Goal: Task Accomplishment & Management: Use online tool/utility

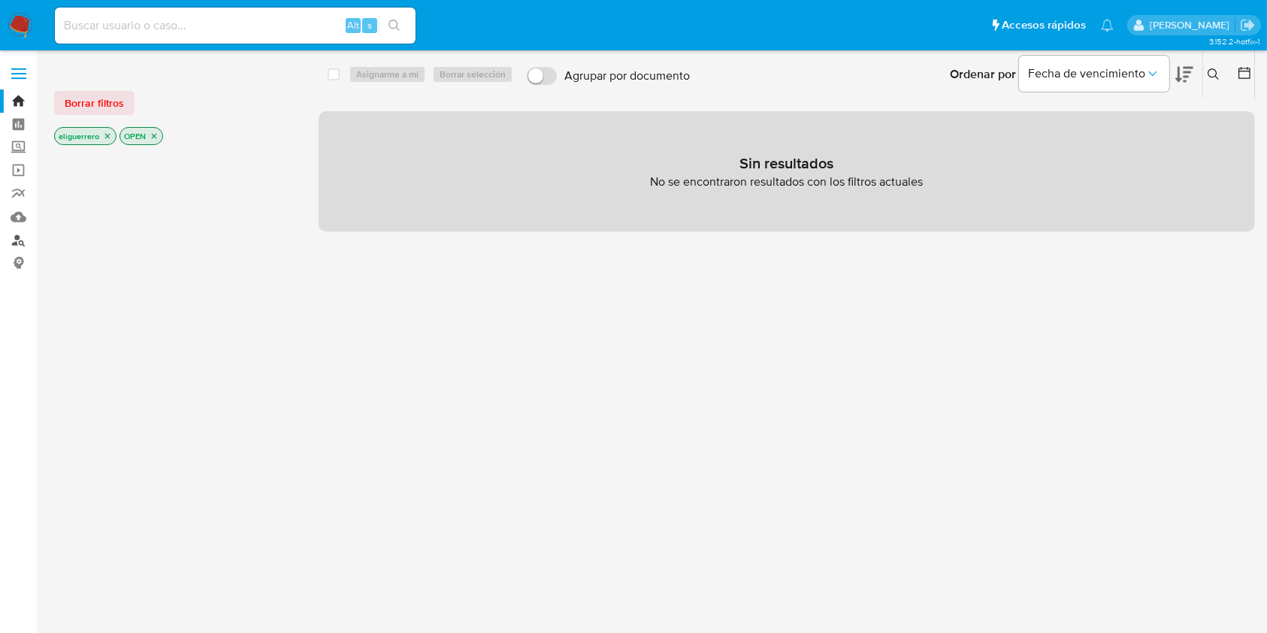
click at [18, 238] on link "Buscador de personas" at bounding box center [89, 240] width 179 height 23
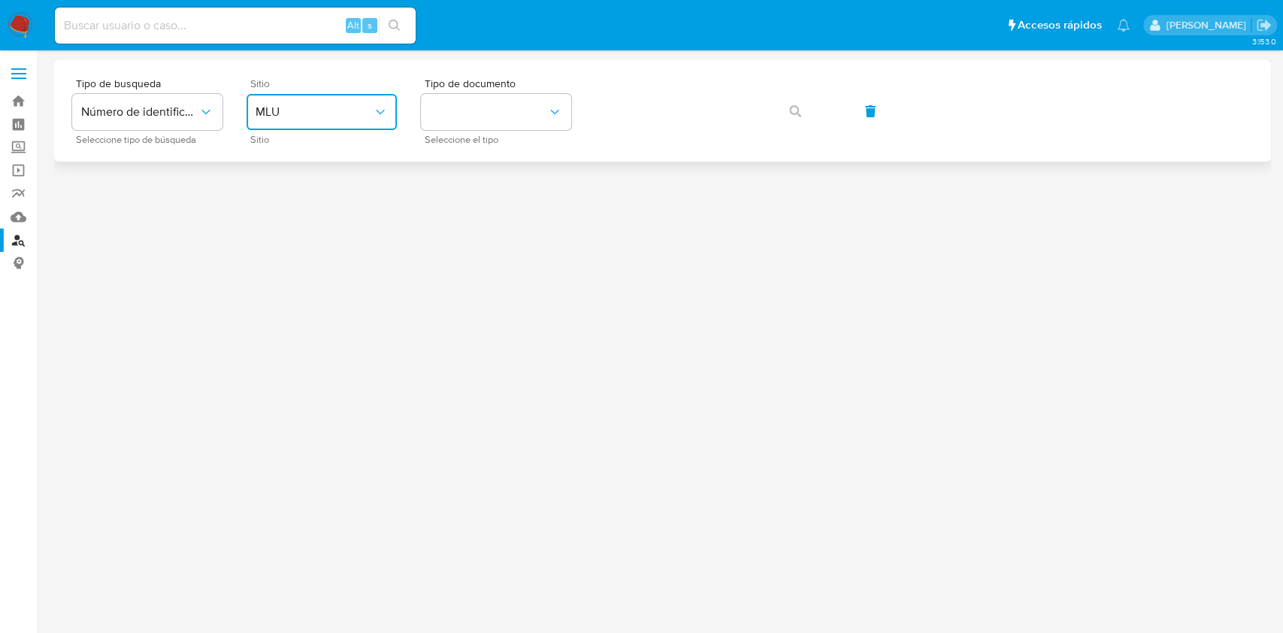
click at [332, 120] on button "MLU" at bounding box center [322, 112] width 150 height 36
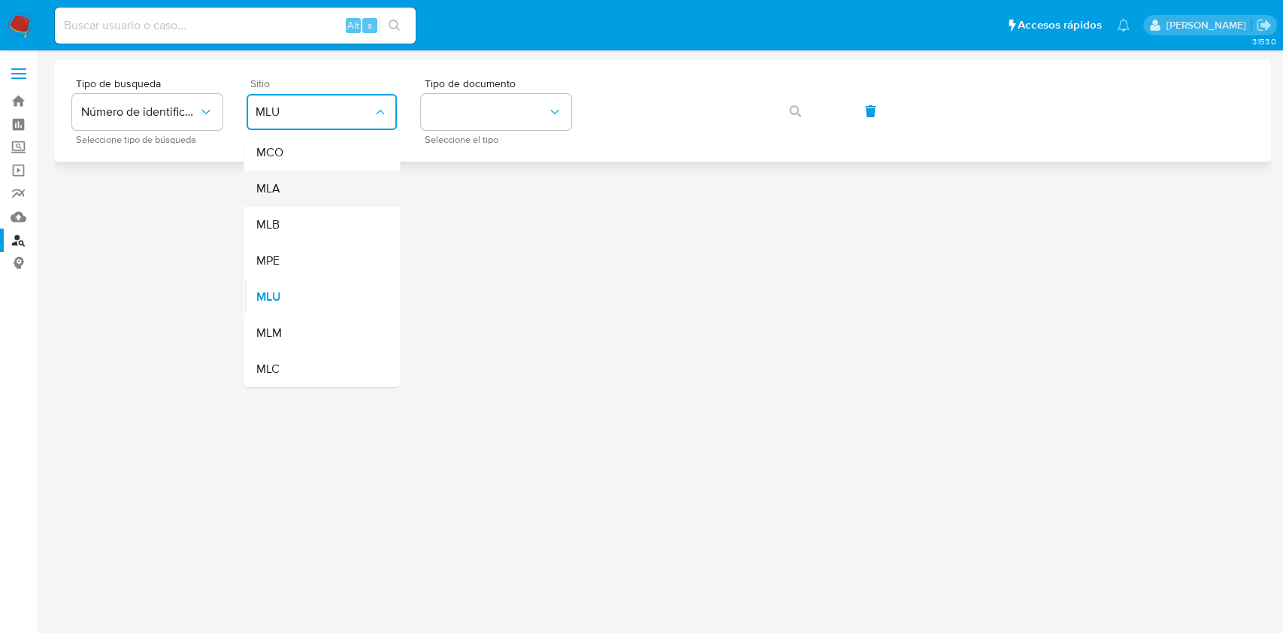
click at [329, 189] on div "MLA" at bounding box center [317, 189] width 123 height 36
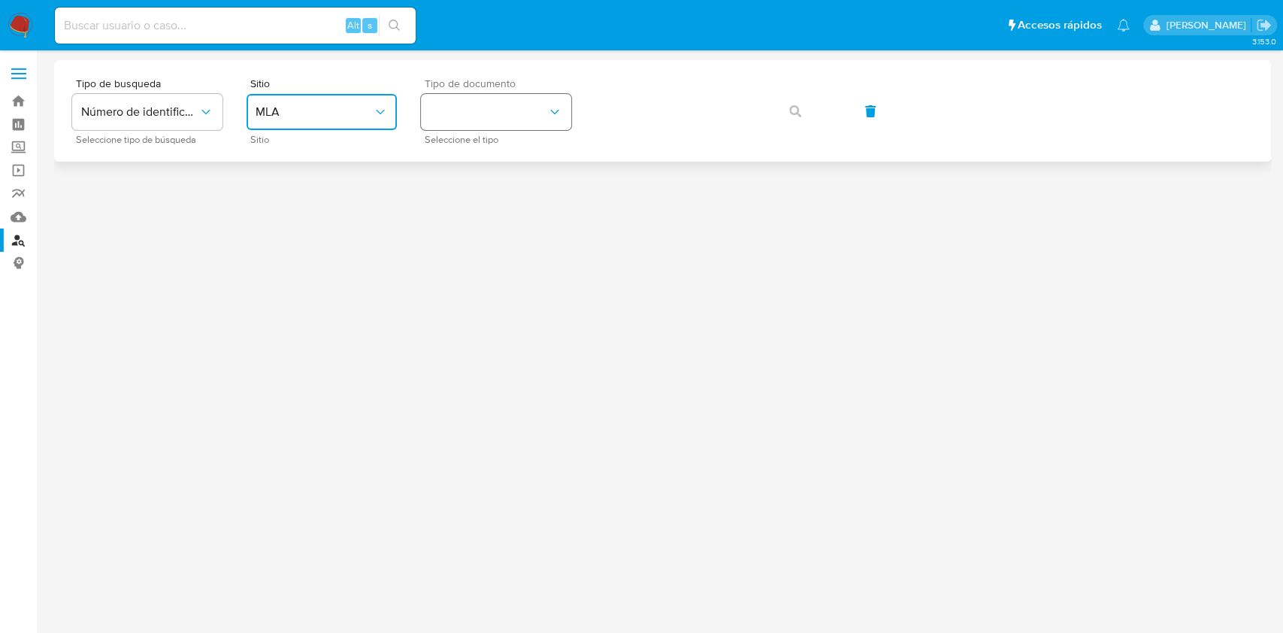
click at [433, 107] on button "identificationType" at bounding box center [496, 112] width 150 height 36
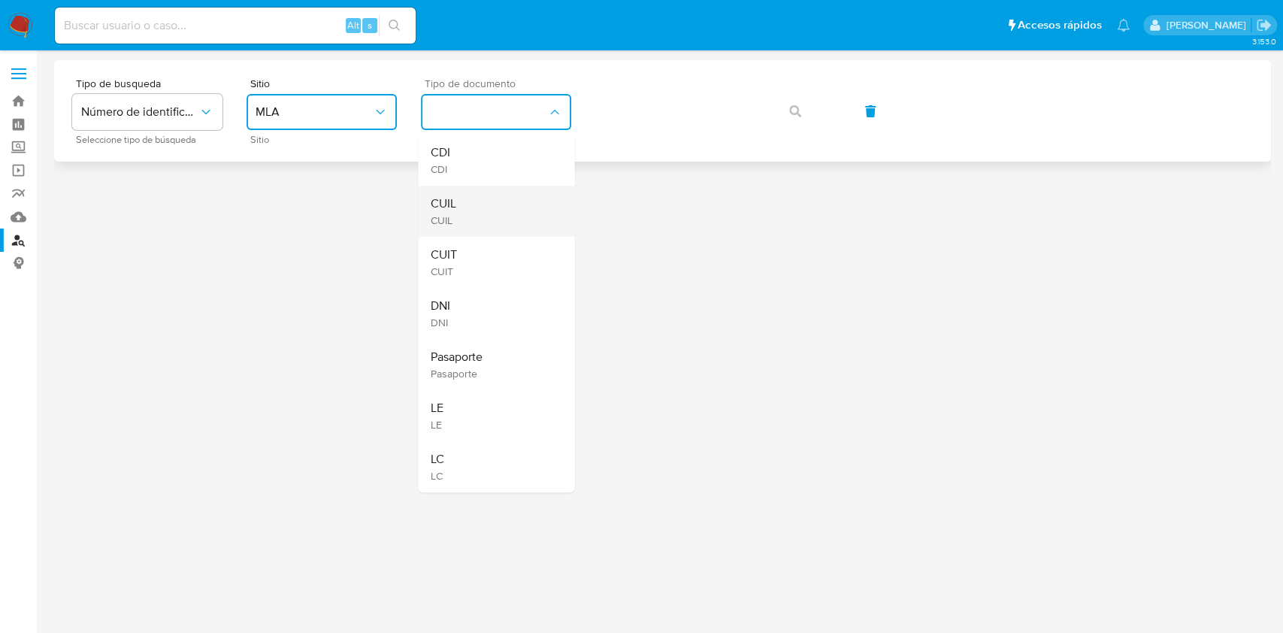
click at [488, 196] on div "CUIL CUIL" at bounding box center [491, 211] width 123 height 51
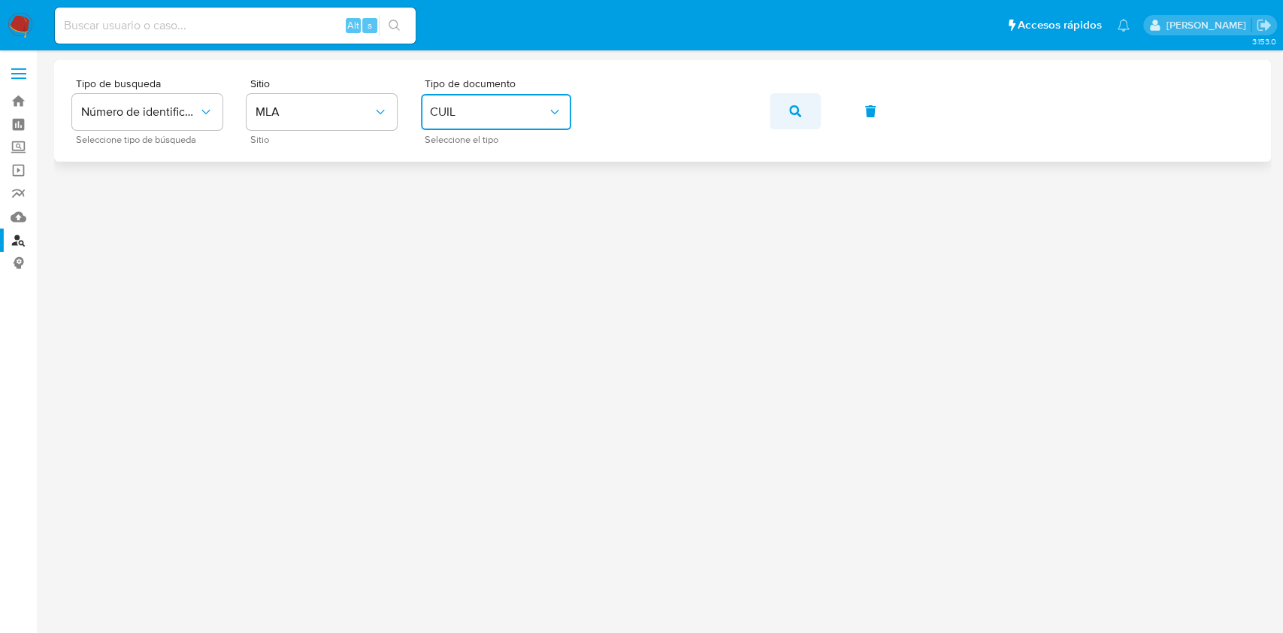
click at [773, 116] on button "button" at bounding box center [795, 111] width 51 height 36
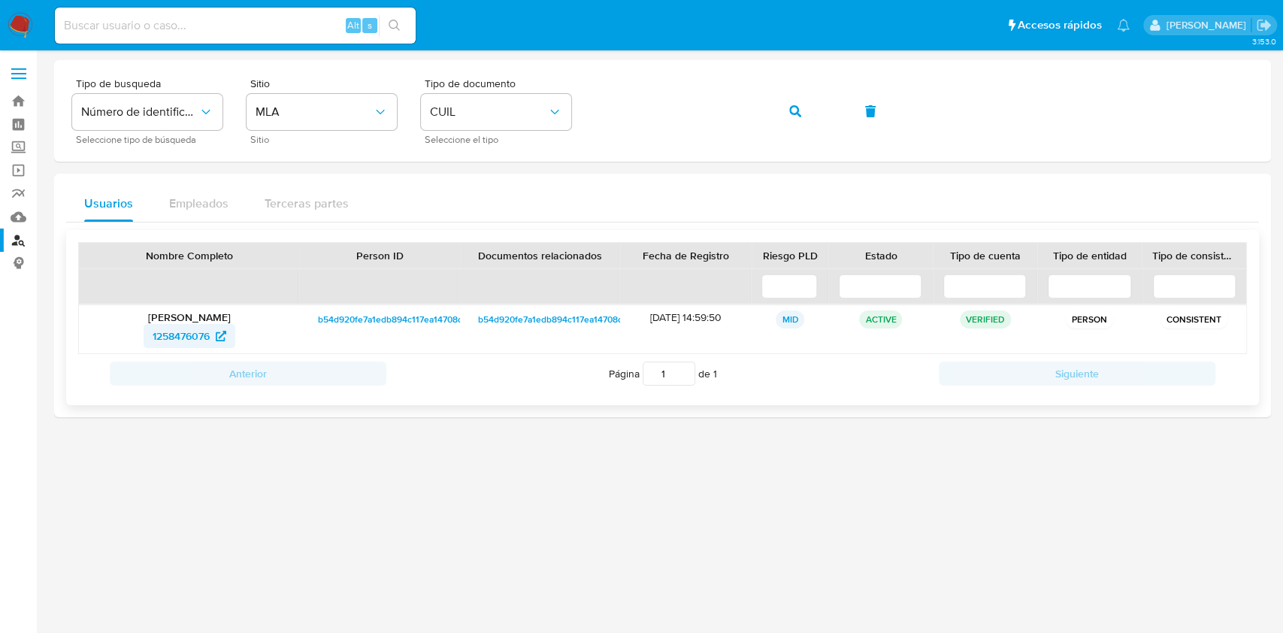
click at [176, 333] on span "1258476076" at bounding box center [181, 336] width 57 height 24
click at [177, 336] on span "1258476076" at bounding box center [181, 336] width 57 height 24
click at [23, 200] on link "Reportes" at bounding box center [89, 193] width 179 height 23
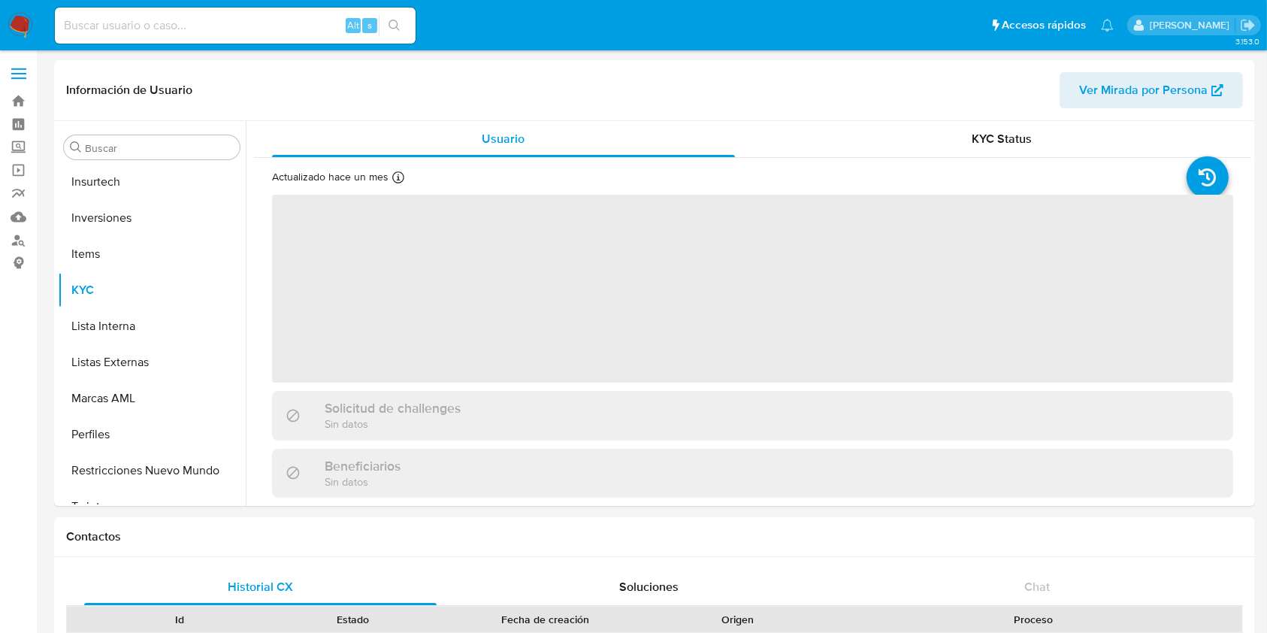
scroll to position [707, 0]
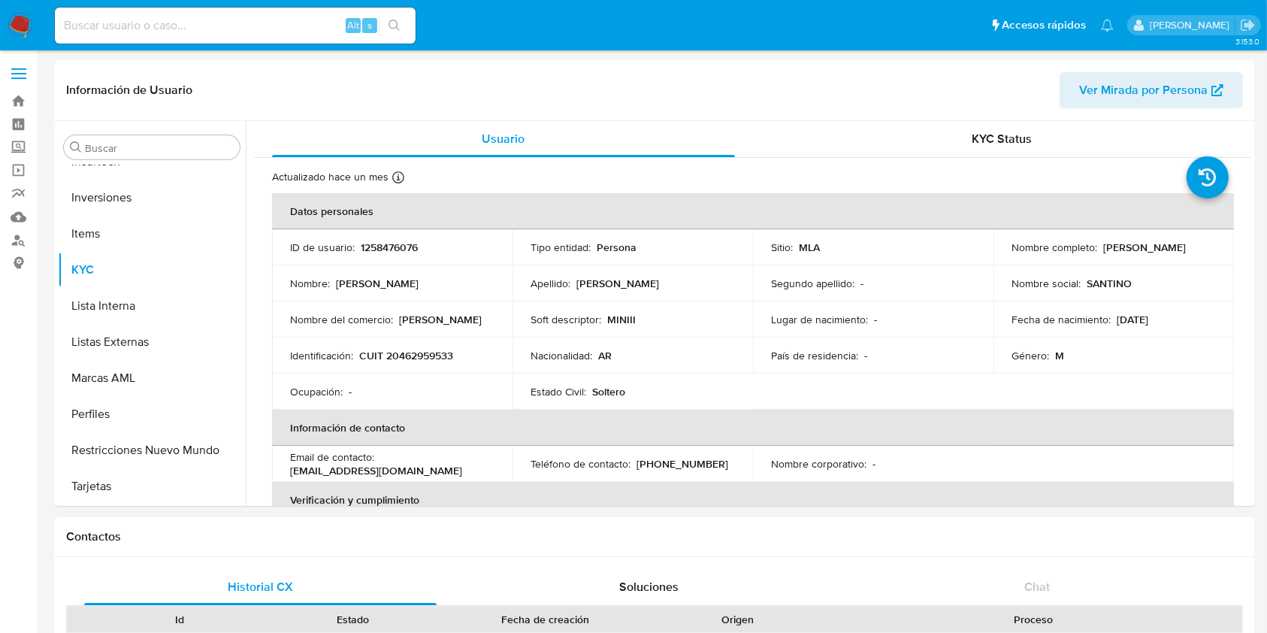
select select "10"
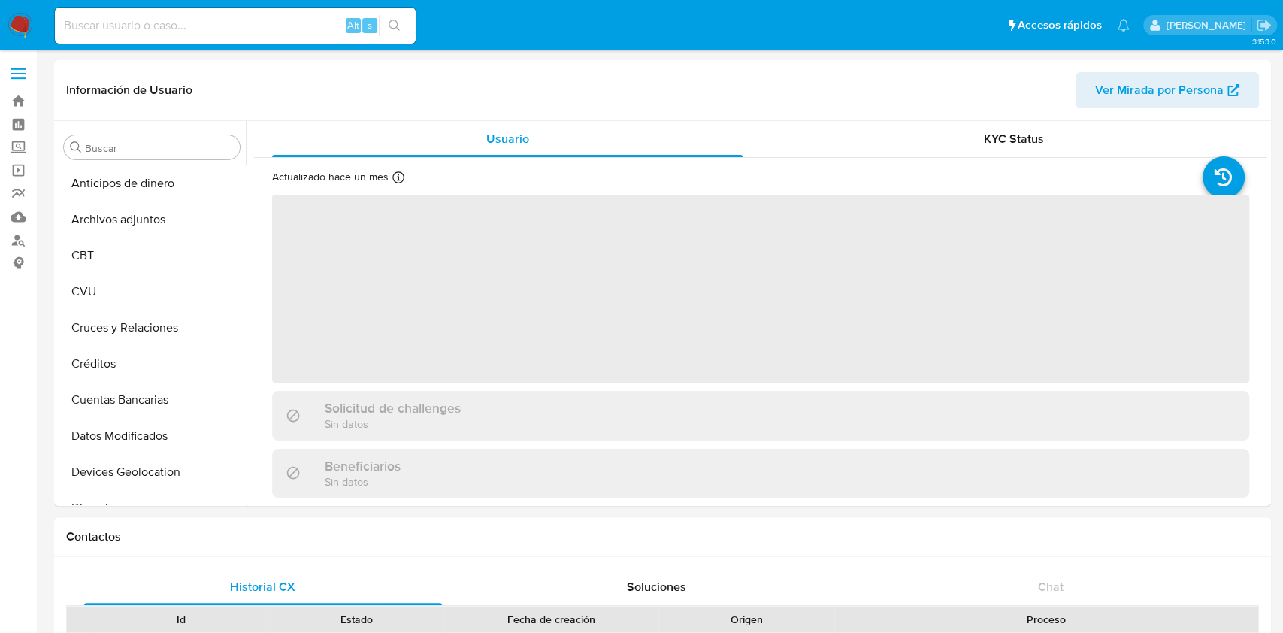
select select "10"
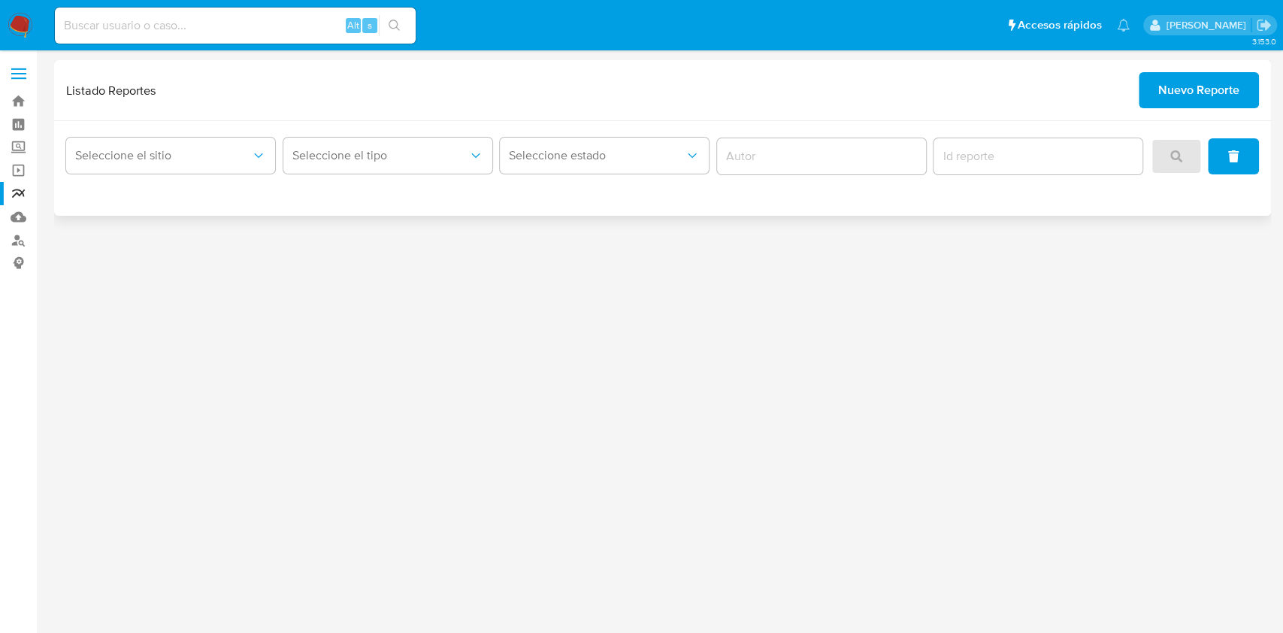
click at [1167, 101] on span "Nuevo Reporte" at bounding box center [1198, 90] width 81 height 33
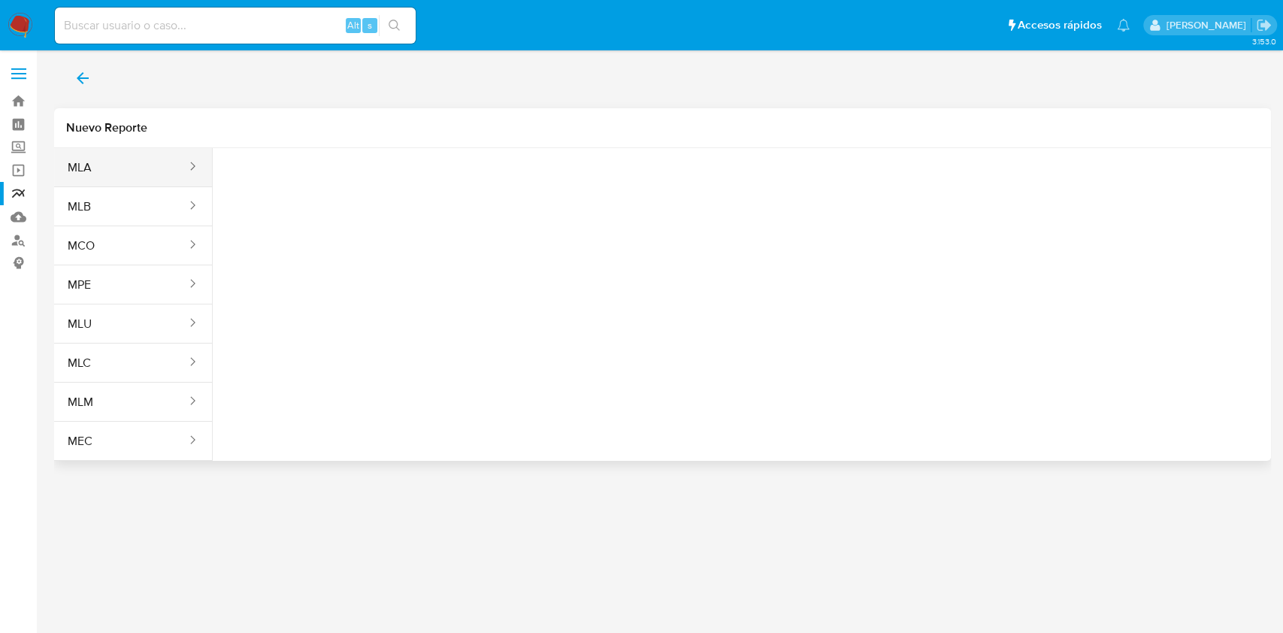
click at [86, 178] on button "MLA" at bounding box center [121, 168] width 134 height 36
click at [368, 189] on icon "report-types" at bounding box center [373, 187] width 15 height 15
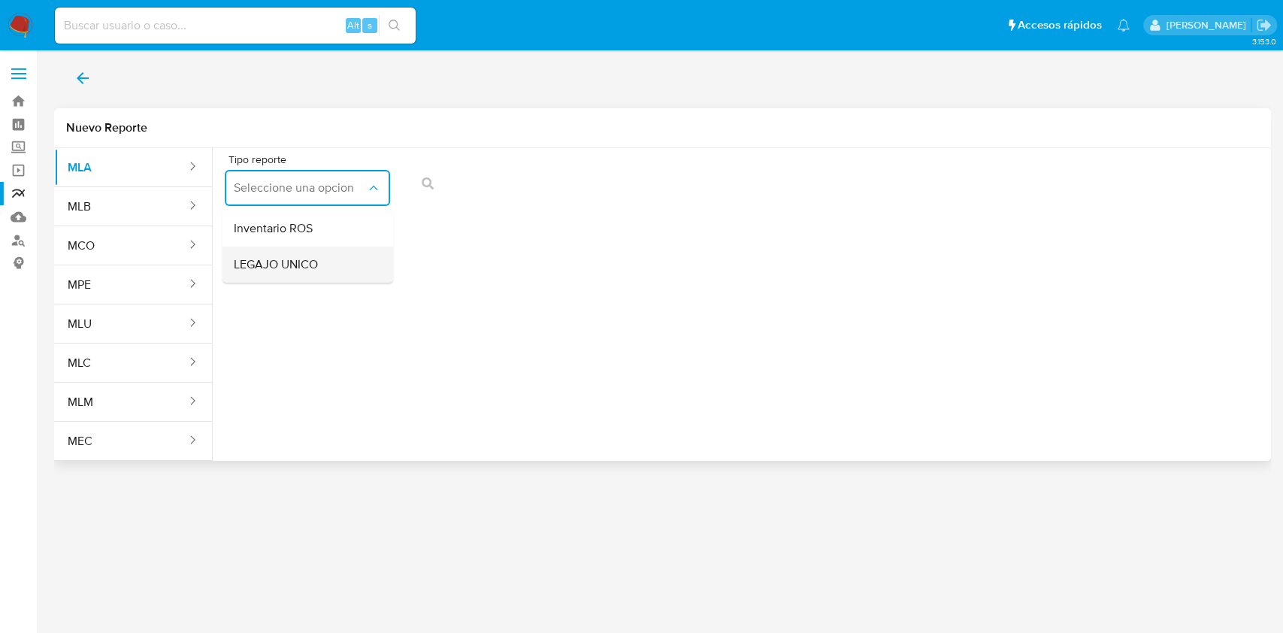
click at [334, 253] on div "LEGAJO UNICO" at bounding box center [303, 265] width 138 height 36
click at [478, 195] on button "CDI" at bounding box center [484, 188] width 165 height 36
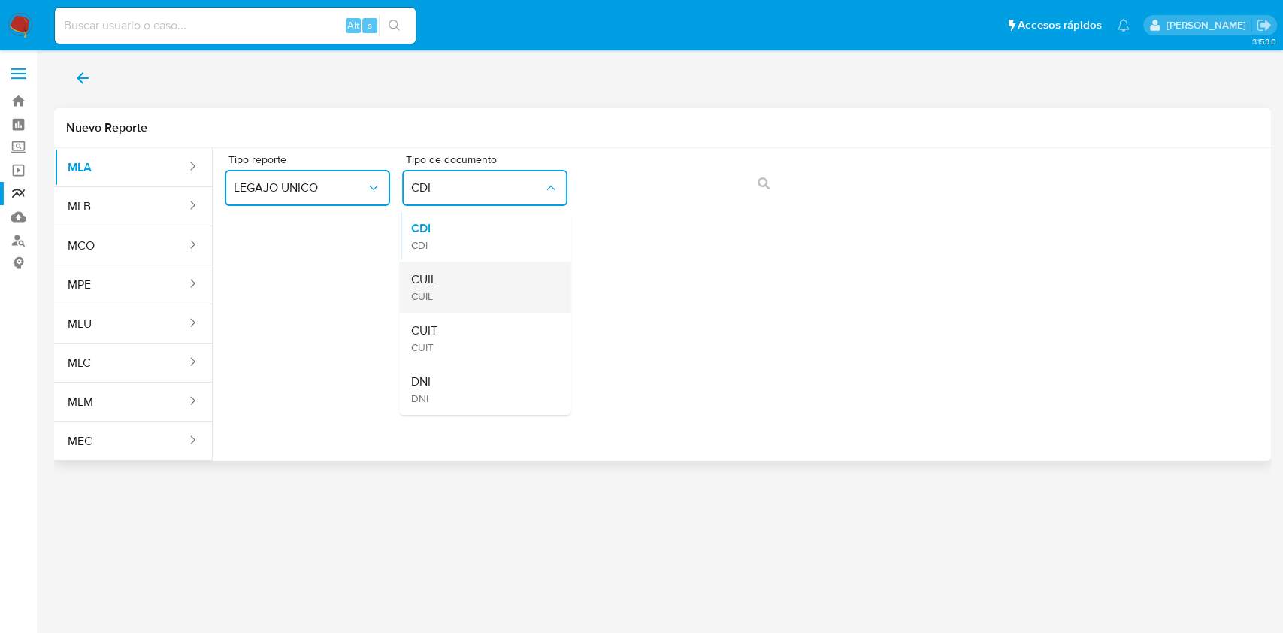
click at [486, 288] on div "CUIL CUIL" at bounding box center [480, 287] width 138 height 51
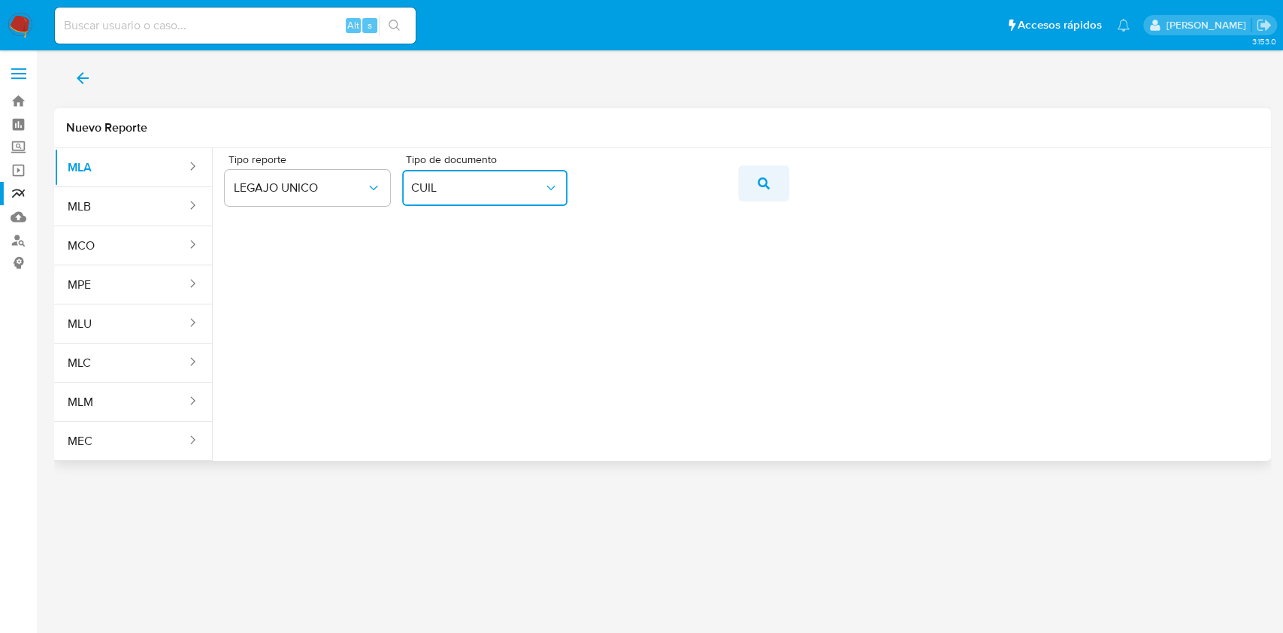
click at [780, 180] on button "action-search" at bounding box center [763, 183] width 51 height 36
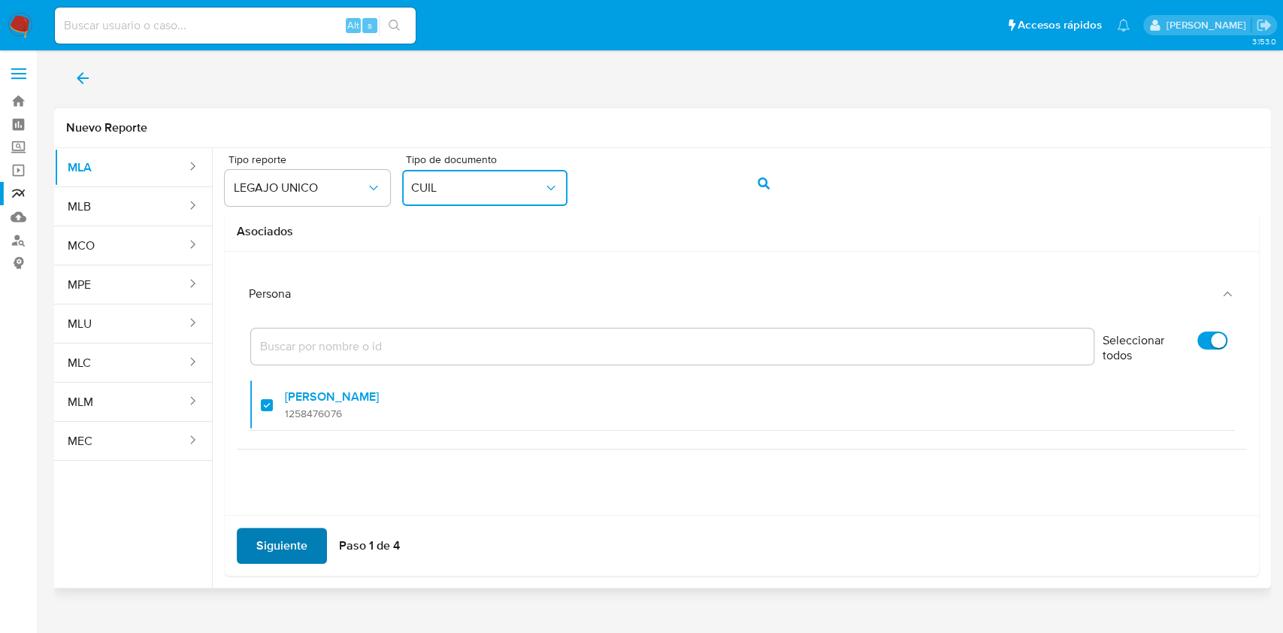
click at [289, 557] on span "Siguiente" at bounding box center [281, 545] width 51 height 33
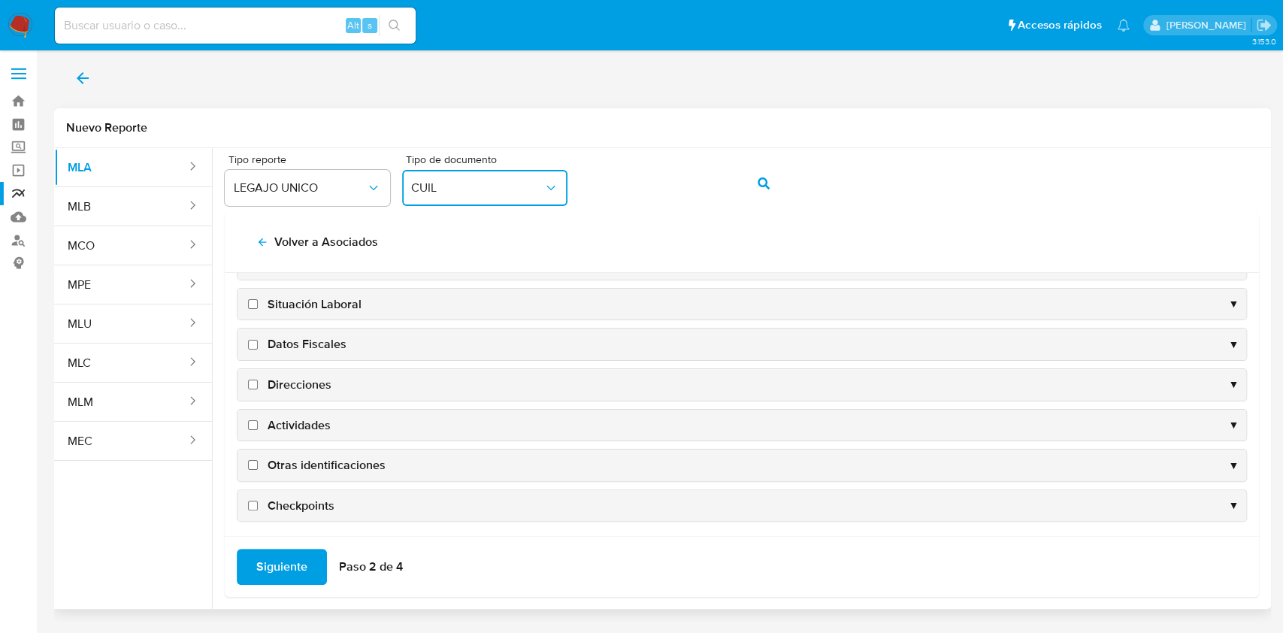
scroll to position [144, 0]
click at [295, 340] on span "Datos Fiscales" at bounding box center [307, 340] width 79 height 17
click at [258, 340] on input "Datos Fiscales" at bounding box center [253, 341] width 10 height 10
checkbox input "true"
click at [282, 382] on span "Direcciones" at bounding box center [300, 381] width 64 height 17
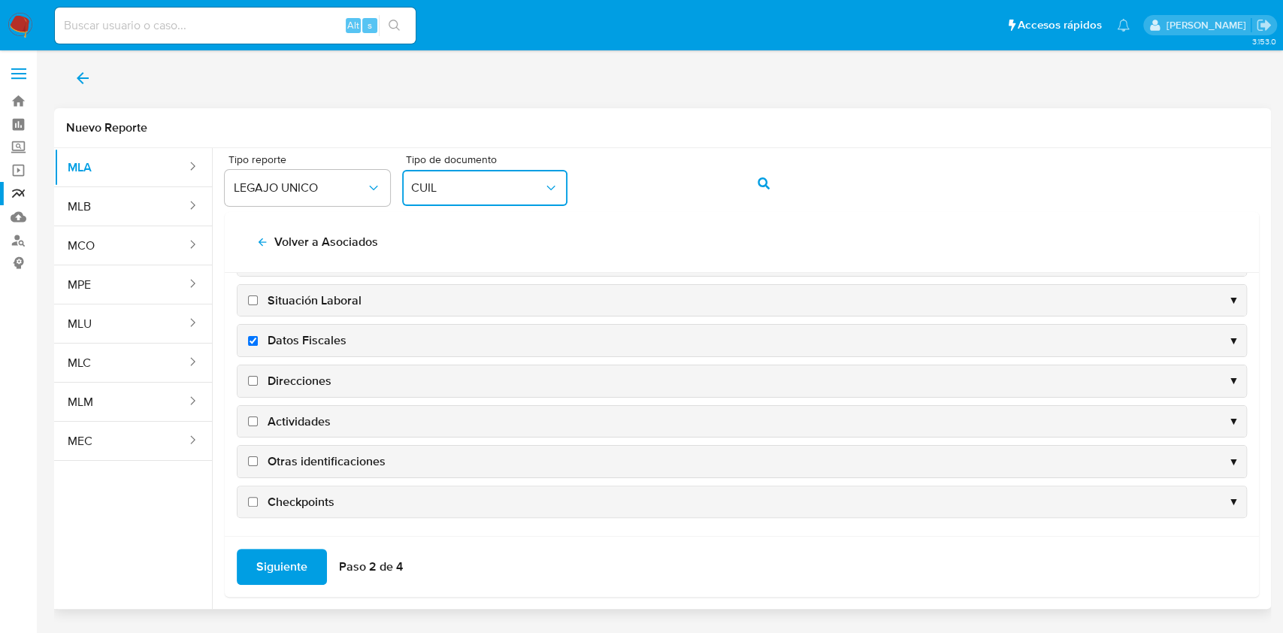
click at [258, 382] on input "Direcciones" at bounding box center [253, 381] width 10 height 10
checkbox input "true"
click at [287, 424] on span "Actividades" at bounding box center [299, 421] width 63 height 17
click at [258, 424] on input "Actividades" at bounding box center [253, 421] width 10 height 10
checkbox input "true"
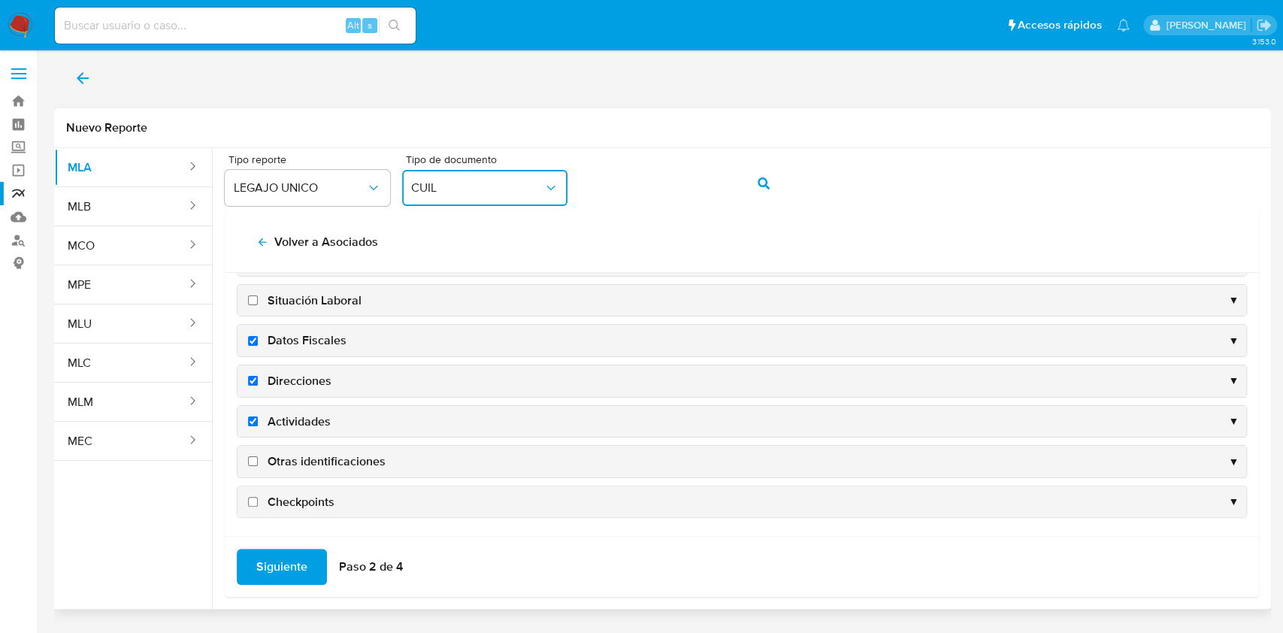
click at [299, 462] on span "Otras identificaciones" at bounding box center [327, 461] width 118 height 17
click at [258, 462] on input "Otras identificaciones" at bounding box center [253, 461] width 10 height 10
checkbox input "true"
click at [271, 577] on span "Siguiente" at bounding box center [281, 566] width 51 height 33
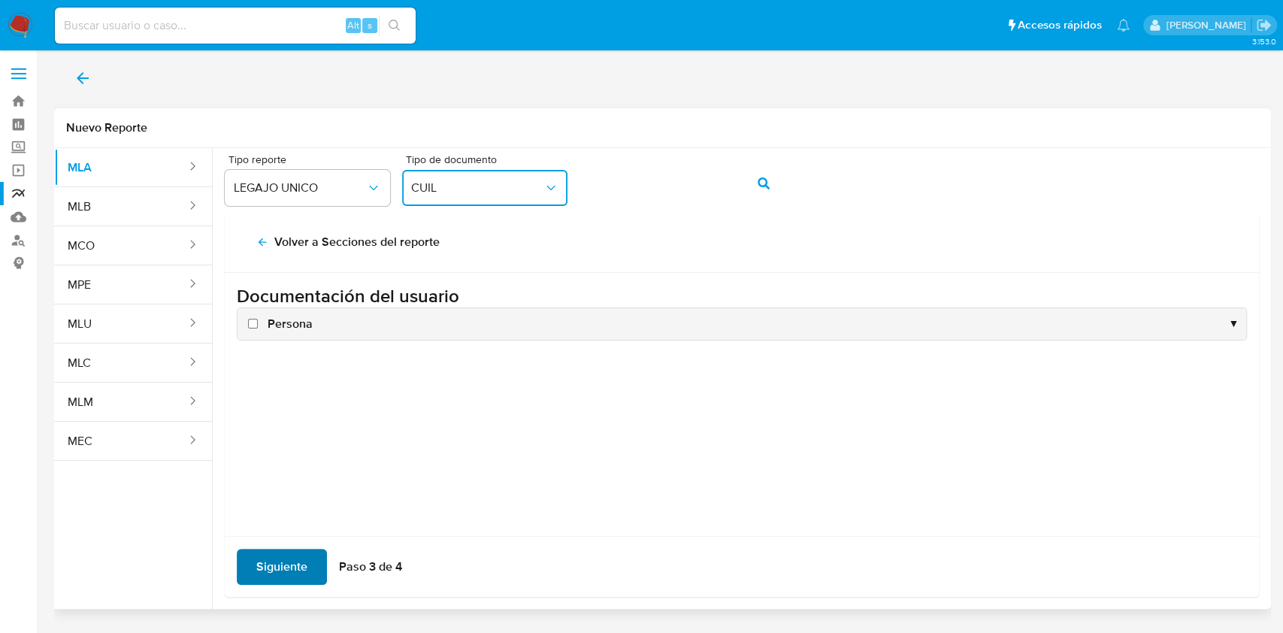
scroll to position [0, 0]
click at [272, 577] on span "Siguiente" at bounding box center [281, 566] width 51 height 33
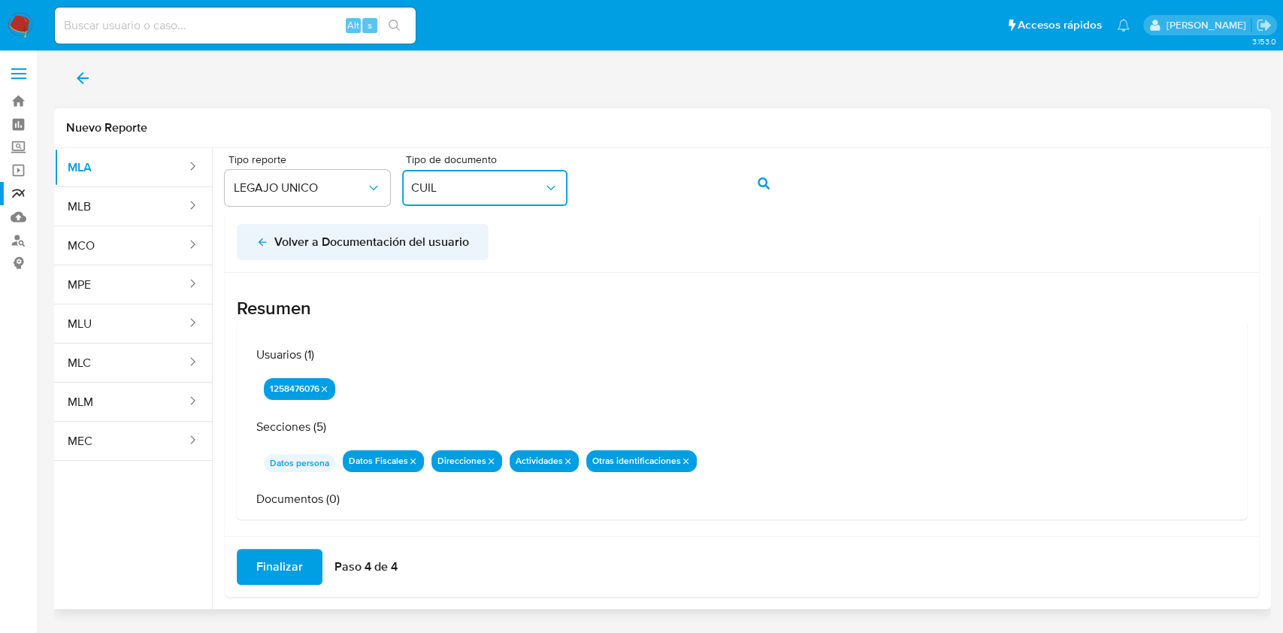
click at [267, 241] on icon "back" at bounding box center [262, 242] width 12 height 12
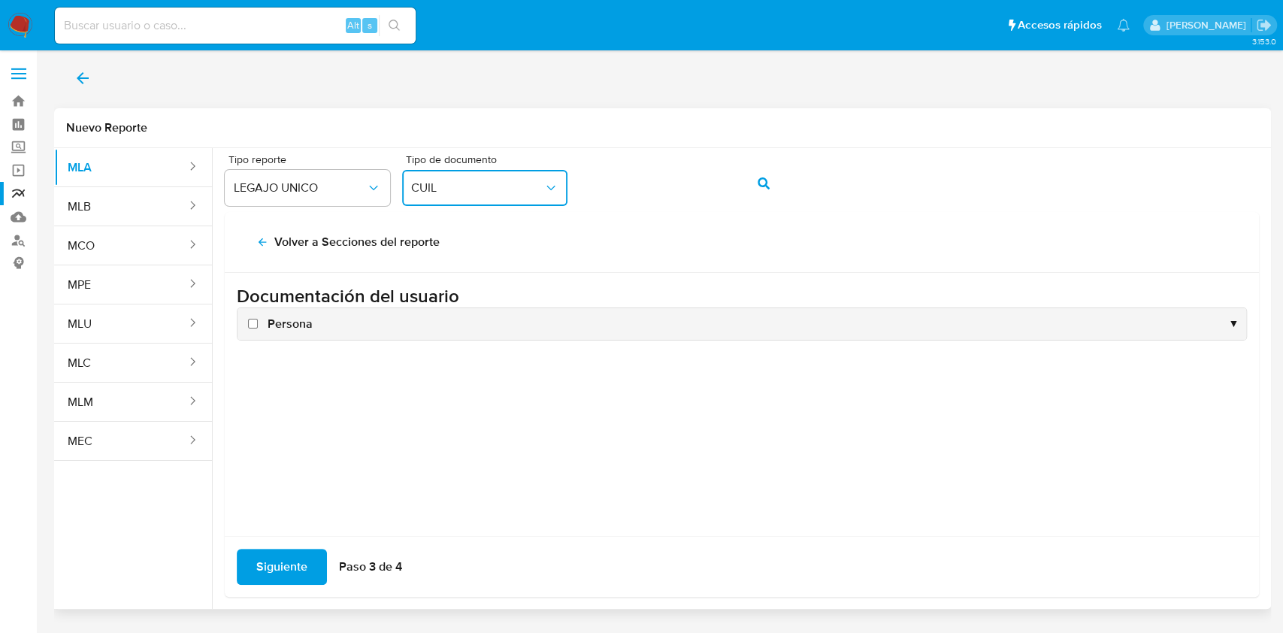
click at [255, 327] on input "Persona" at bounding box center [253, 324] width 10 height 10
checkbox input "true"
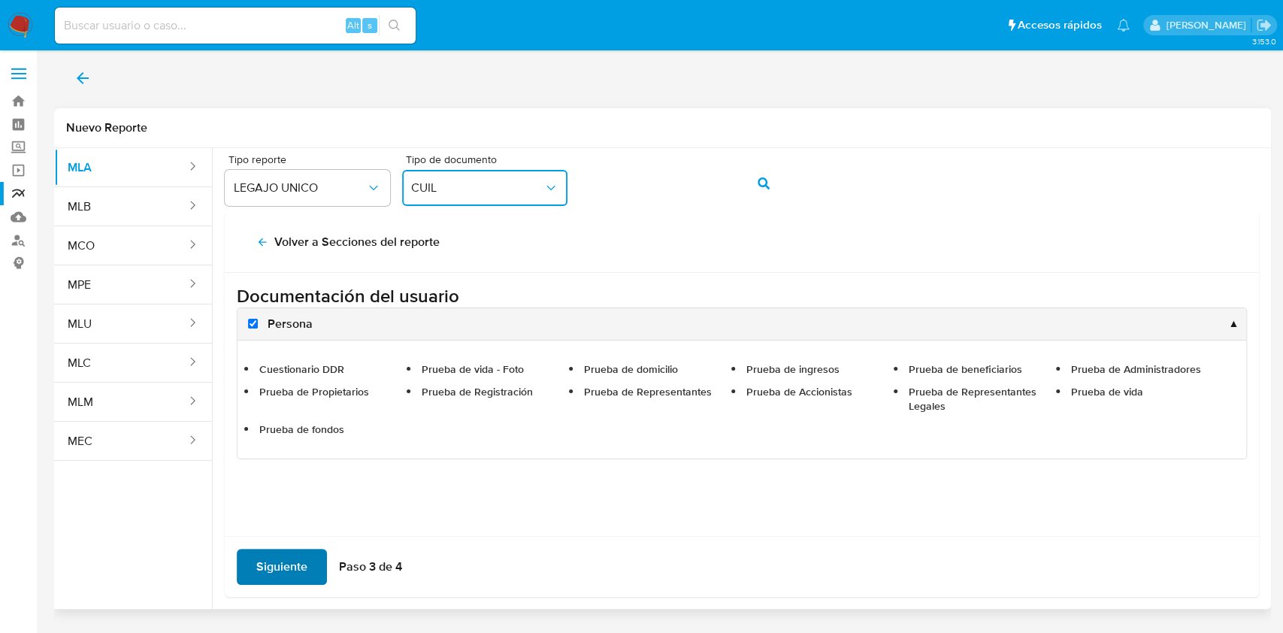
click at [274, 560] on span "Siguiente" at bounding box center [281, 566] width 51 height 33
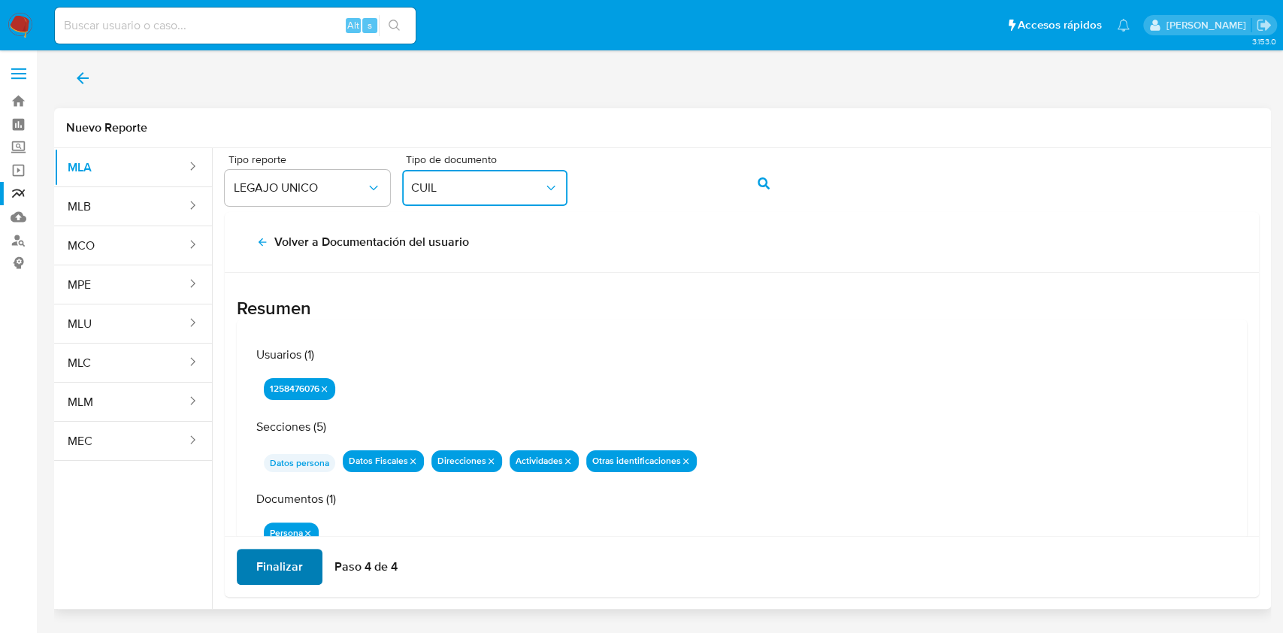
click at [274, 560] on span "Finalizar" at bounding box center [279, 566] width 47 height 33
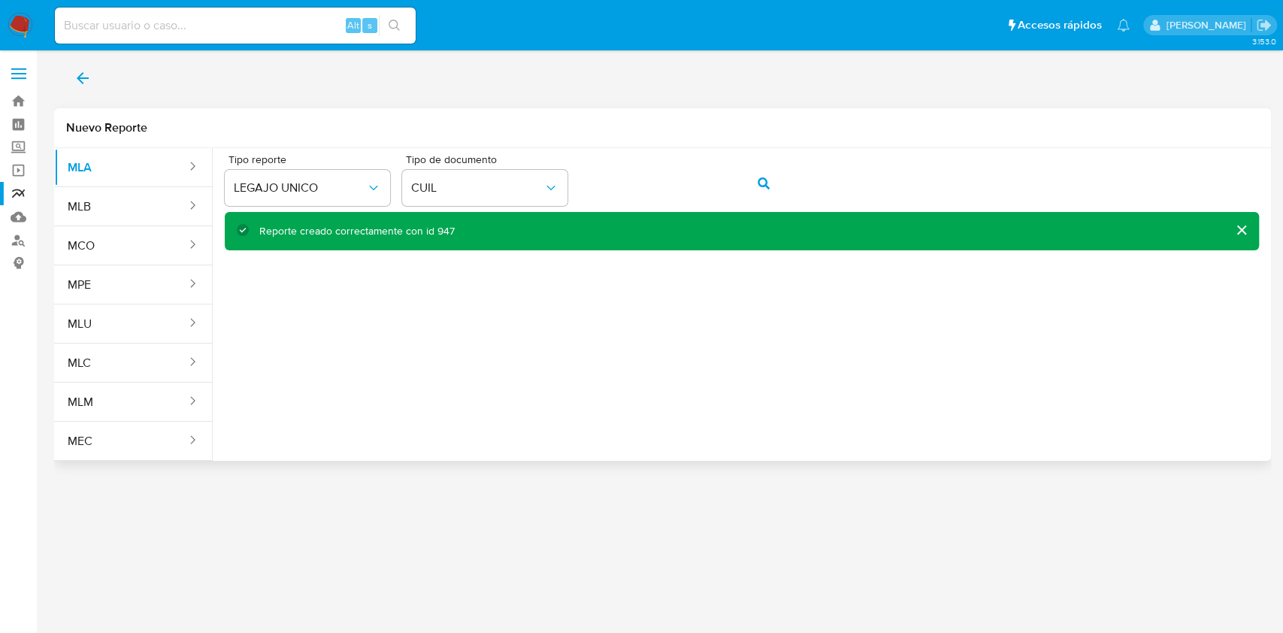
click at [85, 72] on icon "back" at bounding box center [83, 78] width 18 height 18
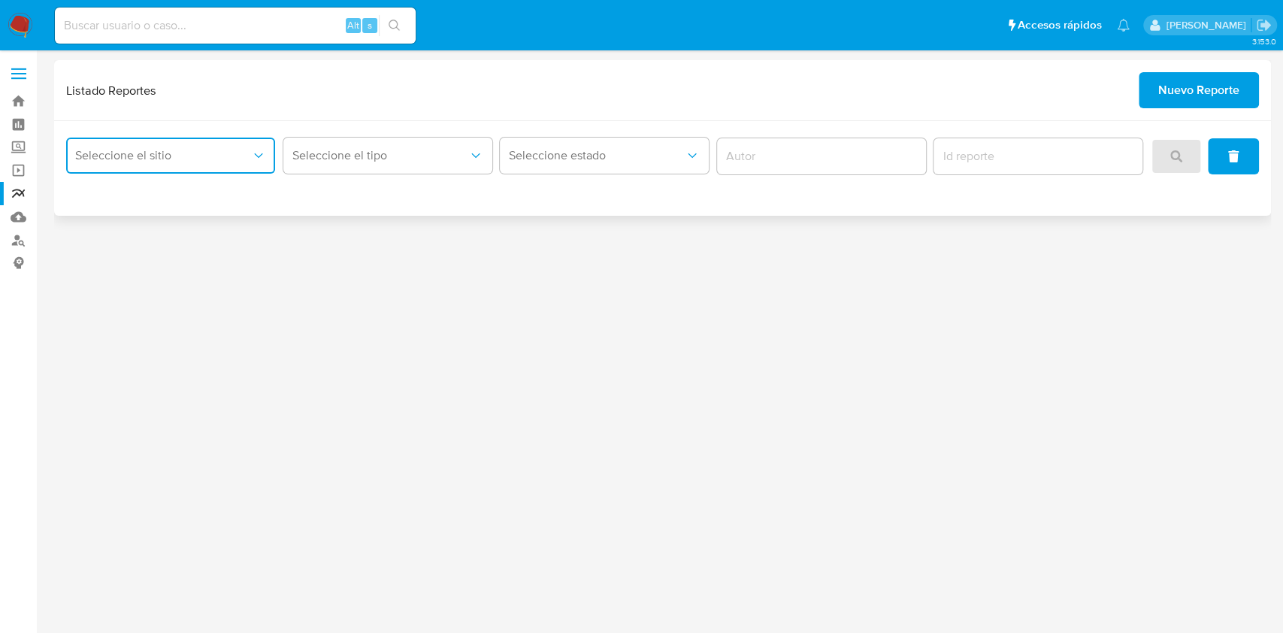
click at [168, 144] on button "Seleccione el sitio" at bounding box center [170, 156] width 209 height 36
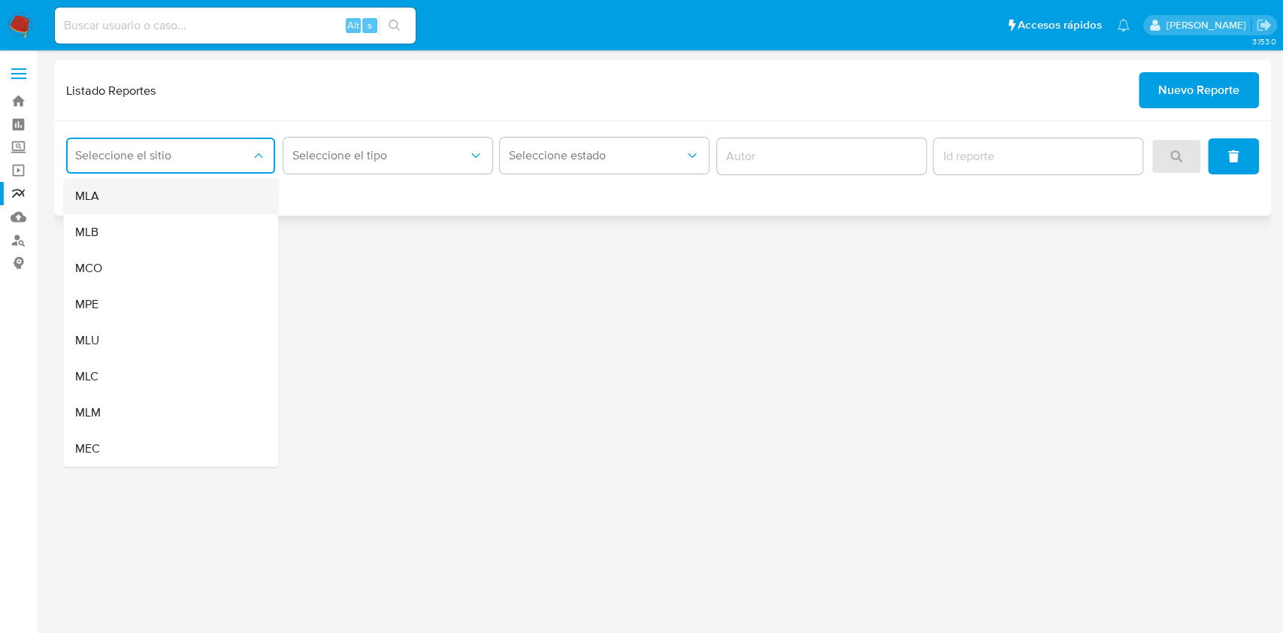
click at [185, 202] on div "MLA" at bounding box center [166, 196] width 182 height 36
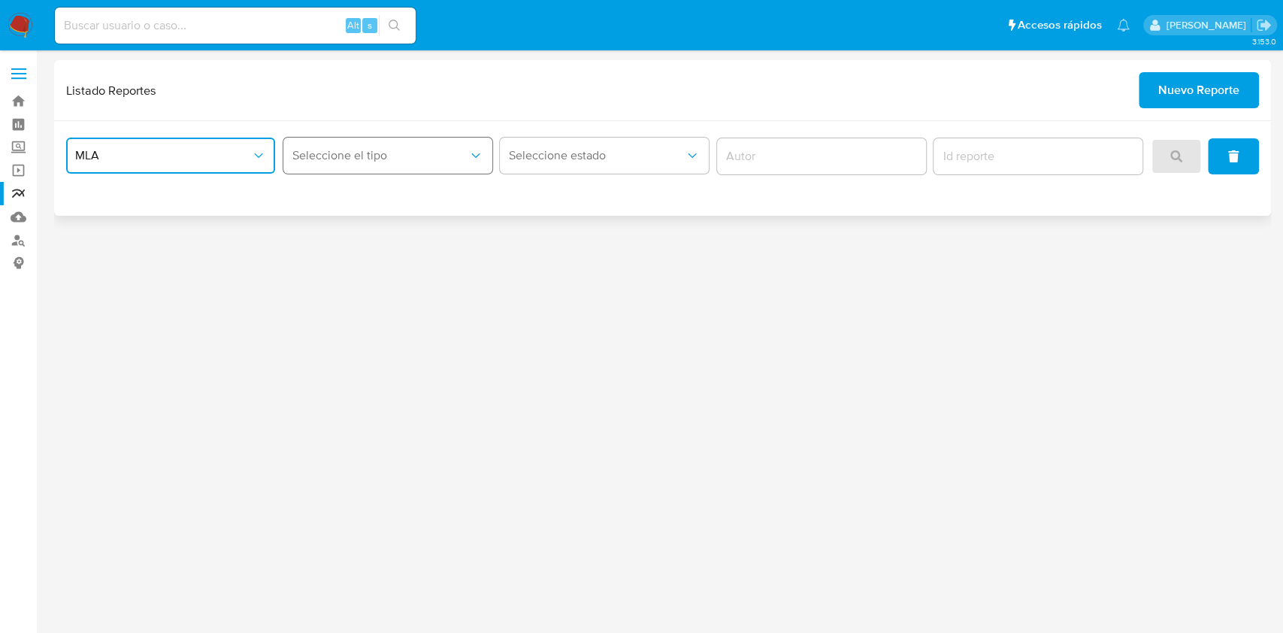
click at [302, 165] on button "Seleccione el tipo" at bounding box center [387, 156] width 209 height 36
click at [369, 233] on span "LEGAJO UNICO" at bounding box center [334, 232] width 84 height 15
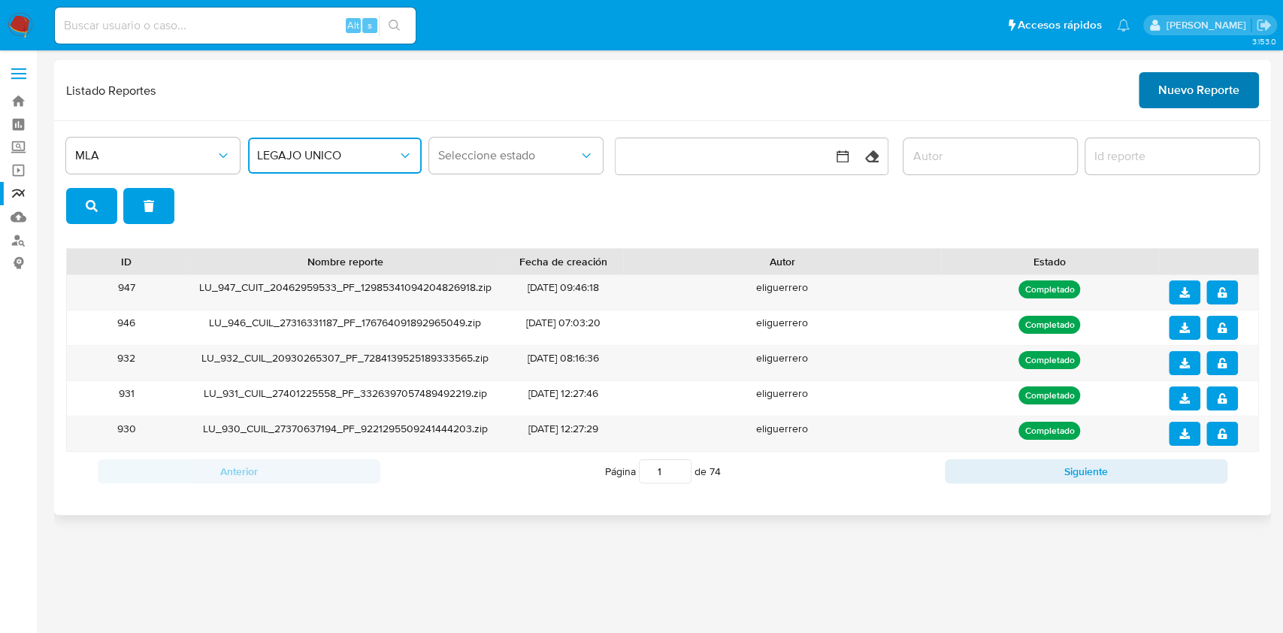
click at [1168, 80] on span "Nuevo Reporte" at bounding box center [1198, 90] width 81 height 33
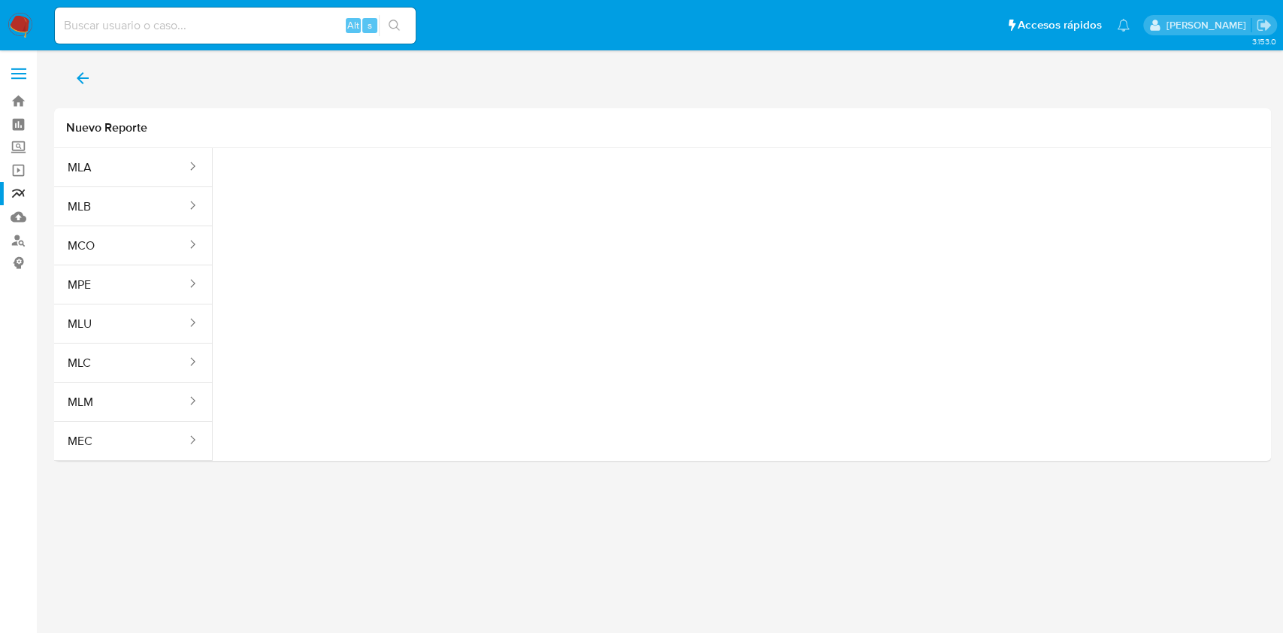
click at [83, 78] on icon "back" at bounding box center [83, 78] width 12 height 12
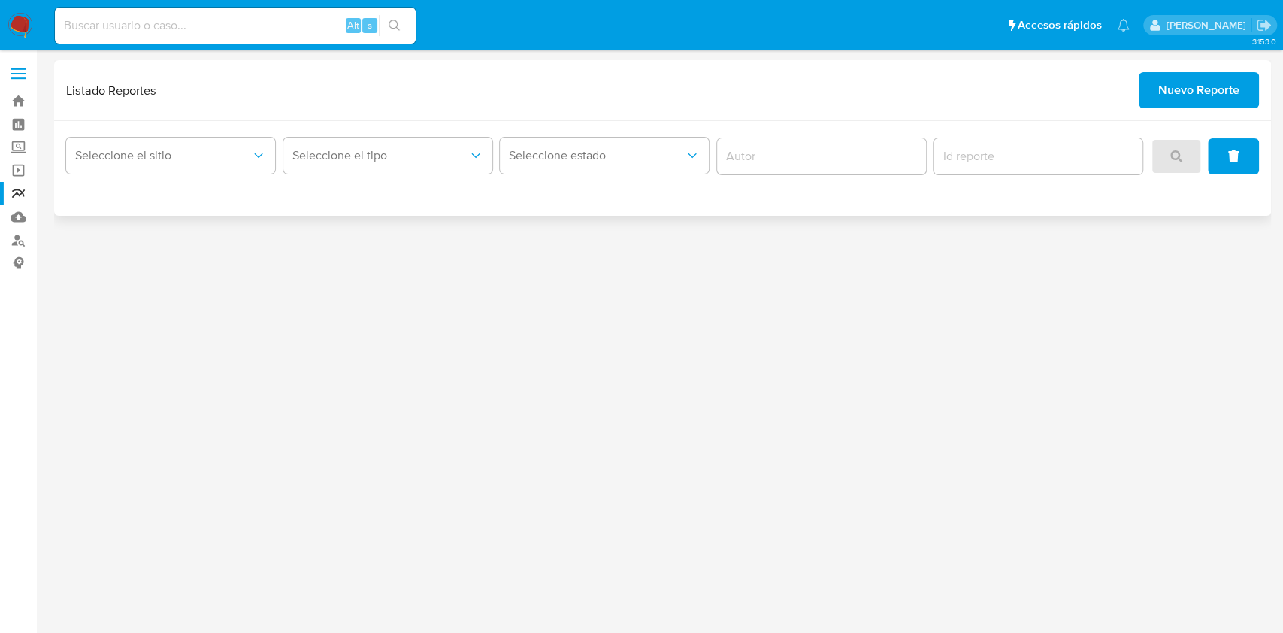
click at [114, 123] on div "Seleccione el sitio Seleccione el tipo Seleccione estado" at bounding box center [662, 168] width 1217 height 95
click at [123, 147] on button "Seleccione el sitio" at bounding box center [170, 156] width 209 height 36
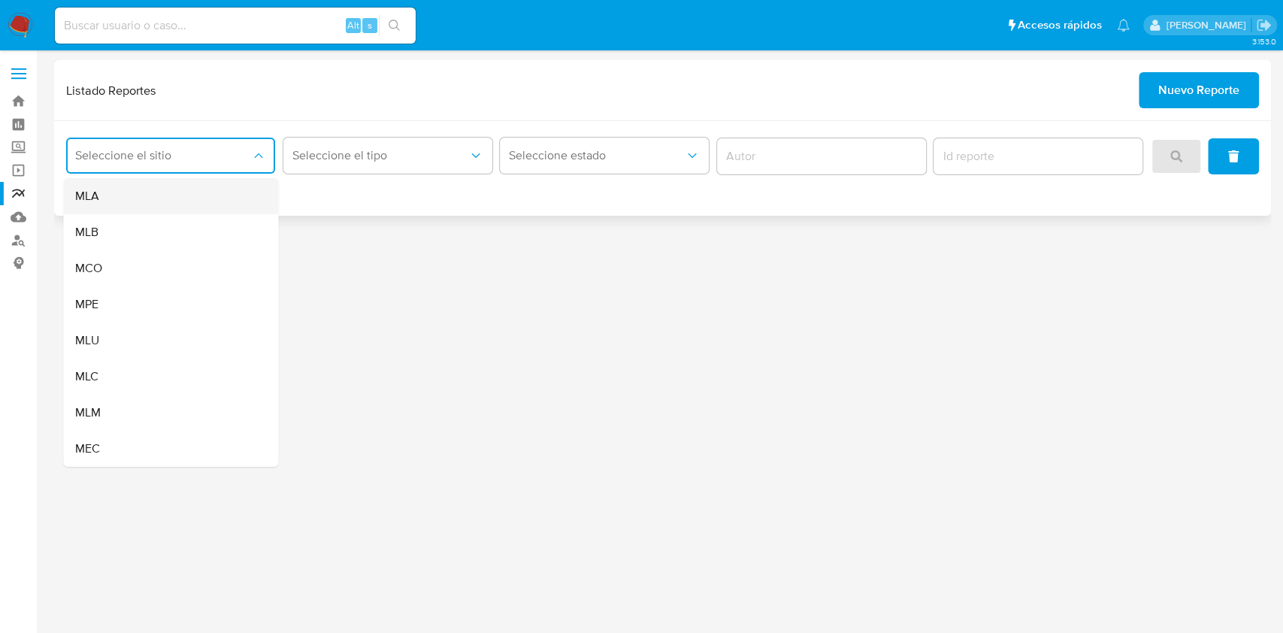
click at [130, 203] on div "MLA" at bounding box center [166, 196] width 182 height 36
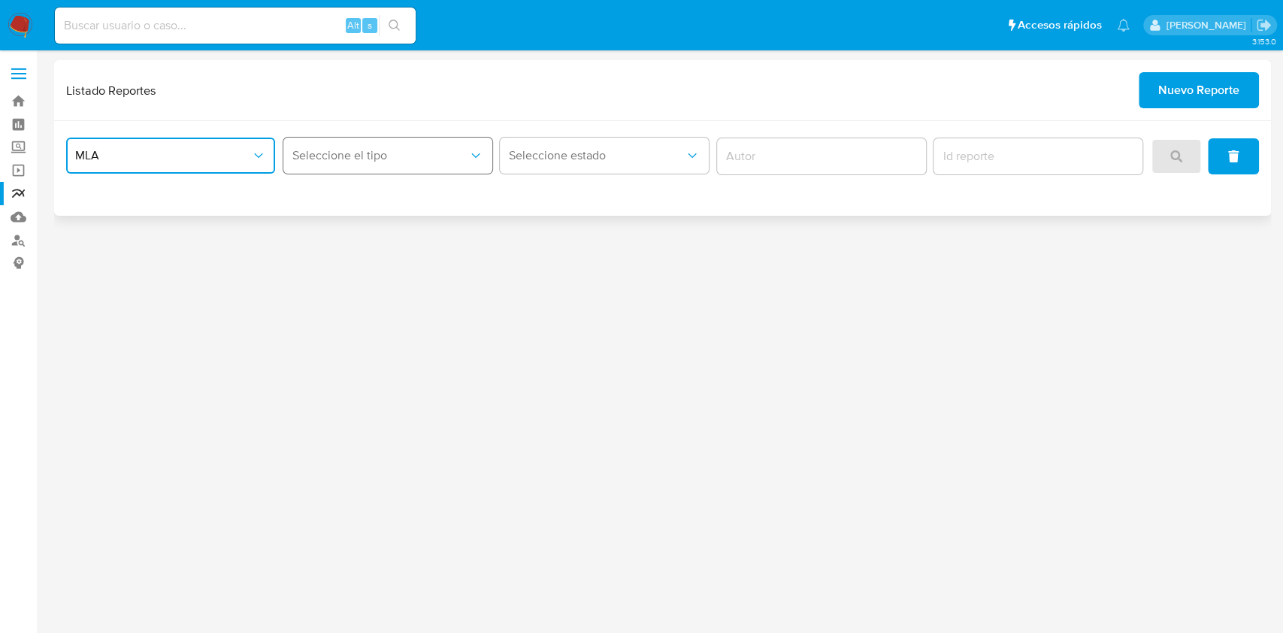
click at [342, 153] on span "Seleccione el tipo" at bounding box center [380, 155] width 176 height 15
click at [335, 248] on div "LEGAJO UNICO" at bounding box center [383, 232] width 182 height 36
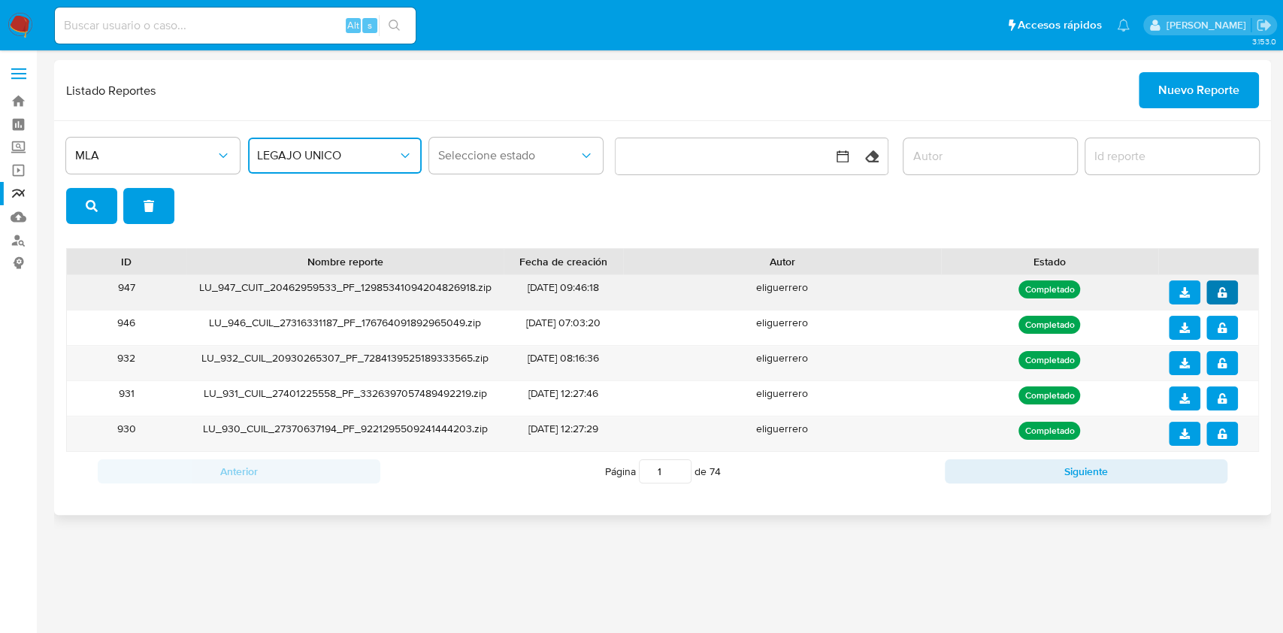
click at [1220, 294] on icon "notify_security" at bounding box center [1222, 292] width 9 height 11
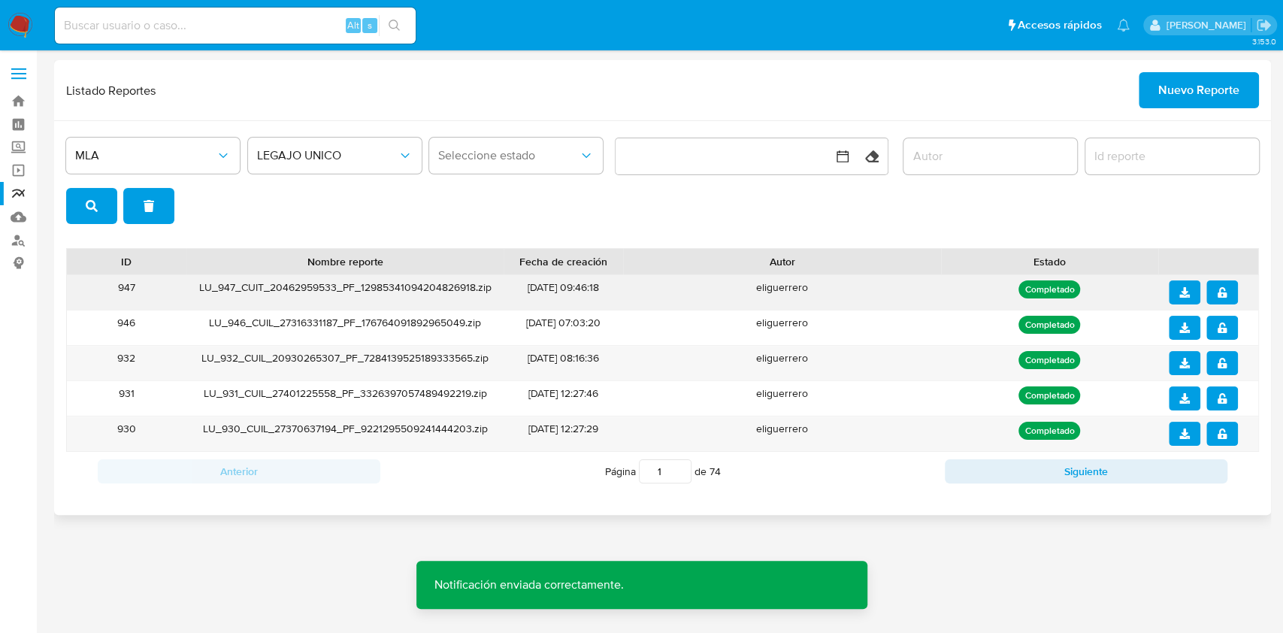
click at [1183, 286] on span "download" at bounding box center [1184, 292] width 11 height 21
